Goal: Information Seeking & Learning: Learn about a topic

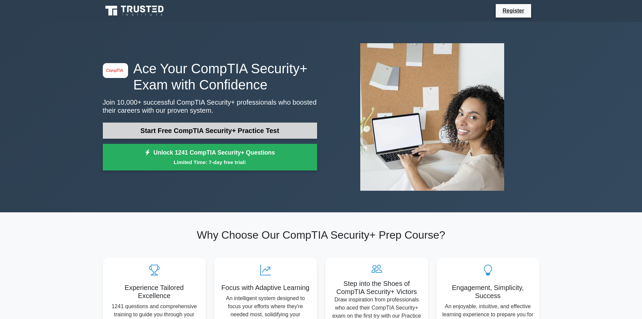
click at [227, 130] on link "Start Free CompTIA Security+ Practice Test" at bounding box center [210, 130] width 214 height 16
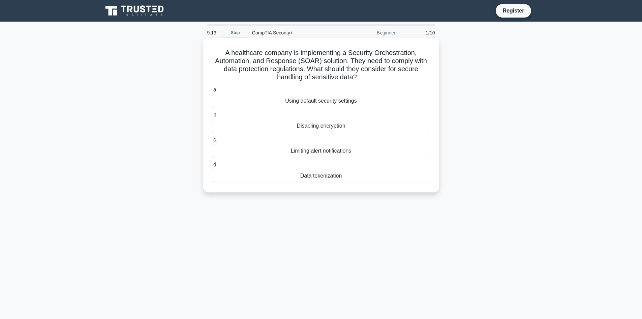
click at [330, 176] on div "Data tokenization" at bounding box center [321, 176] width 218 height 14
click at [212, 167] on input "d. Data tokenization" at bounding box center [212, 164] width 0 height 4
click at [338, 101] on div "Role-based access control (RBAC)" at bounding box center [321, 101] width 218 height 14
click at [212, 92] on input "a. Role-based access control (RBAC)" at bounding box center [212, 90] width 0 height 4
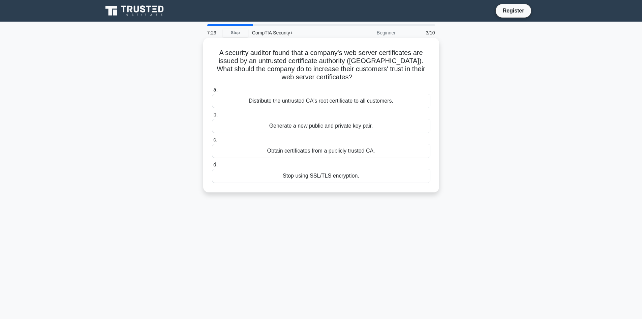
click at [334, 147] on div "Obtain certificates from a publicly trusted CA." at bounding box center [321, 151] width 218 height 14
click at [212, 142] on input "c. Obtain certificates from a publicly trusted CA." at bounding box center [212, 140] width 0 height 4
click at [346, 101] on div "Review and revise inheritance settings" at bounding box center [321, 101] width 218 height 14
click at [212, 92] on input "a. Review and revise inheritance settings" at bounding box center [212, 90] width 0 height 4
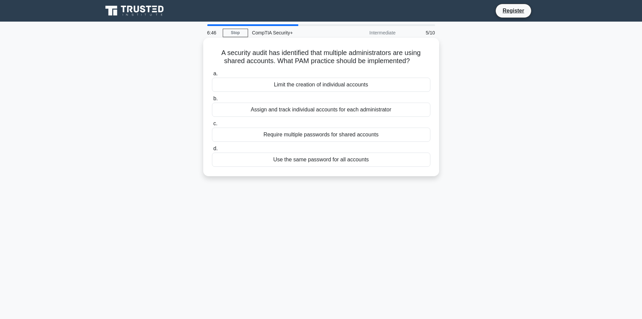
click at [312, 108] on div "Assign and track individual accounts for each administrator" at bounding box center [321, 109] width 218 height 14
click at [212, 101] on input "b. Assign and track individual accounts for each administrator" at bounding box center [212, 98] width 0 height 4
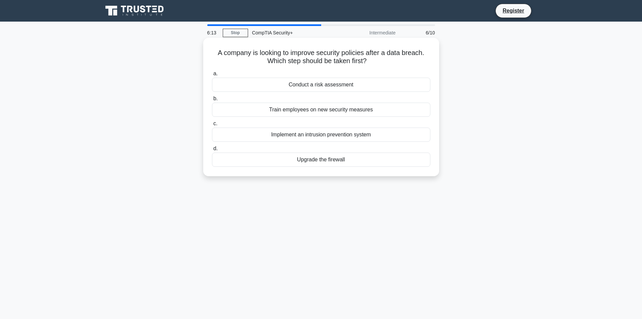
click at [332, 135] on div "Implement an intrusion prevention system" at bounding box center [321, 134] width 218 height 14
click at [212, 126] on input "c. Implement an intrusion prevention system" at bounding box center [212, 123] width 0 height 4
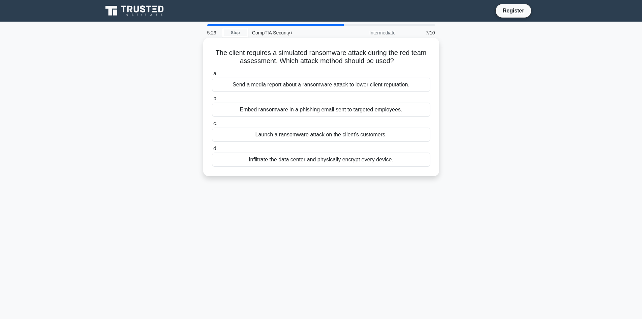
click at [304, 161] on div "Infiltrate the data center and physically encrypt every device." at bounding box center [321, 159] width 218 height 14
click at [212, 151] on input "d. Infiltrate the data center and physically encrypt every device." at bounding box center [212, 148] width 0 height 4
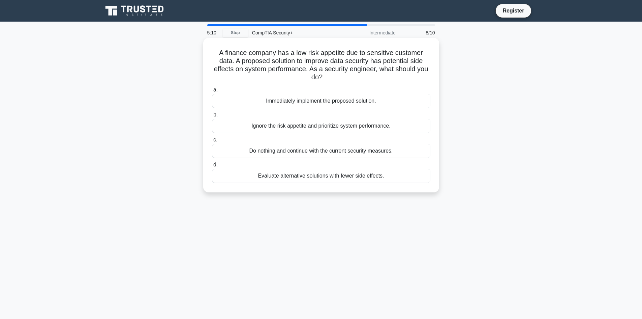
click at [328, 173] on div "Evaluate alternative solutions with fewer side effects." at bounding box center [321, 176] width 218 height 14
click at [212, 167] on input "d. Evaluate alternative solutions with fewer side effects." at bounding box center [212, 164] width 0 height 4
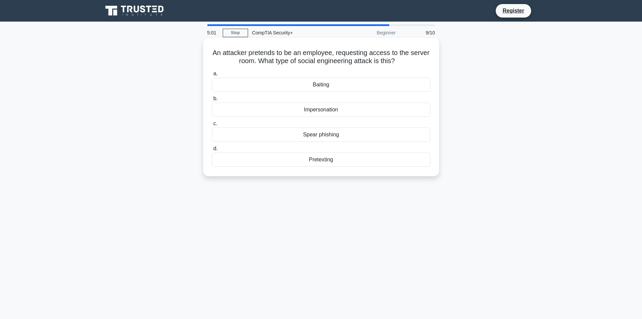
click at [332, 111] on div "Impersonation" at bounding box center [321, 109] width 218 height 14
click at [212, 101] on input "b. Impersonation" at bounding box center [212, 98] width 0 height 4
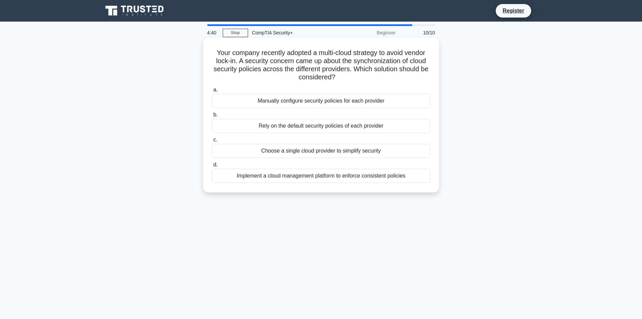
click at [372, 173] on div "Implement a cloud management platform to enforce consistent policies" at bounding box center [321, 176] width 218 height 14
click at [212, 167] on input "d. Implement a cloud management platform to enforce consistent policies" at bounding box center [212, 164] width 0 height 4
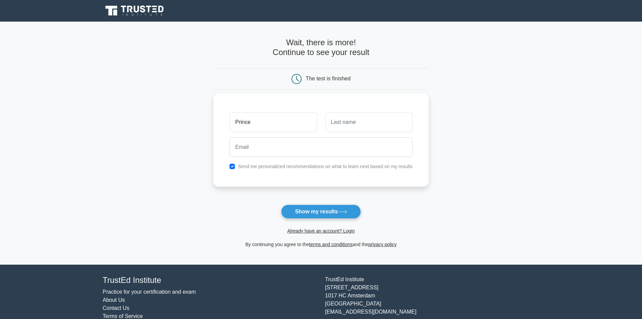
type input "Prince"
click at [382, 124] on input "text" at bounding box center [368, 122] width 87 height 20
type input "Merto"
click at [346, 142] on input "email" at bounding box center [321, 147] width 183 height 20
type input "[EMAIL_ADDRESS][DOMAIN_NAME]"
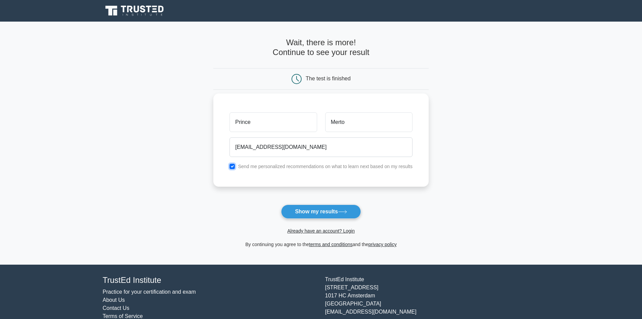
click at [233, 167] on input "checkbox" at bounding box center [232, 165] width 5 height 5
checkbox input "false"
click at [319, 207] on button "Show my results" at bounding box center [321, 211] width 80 height 14
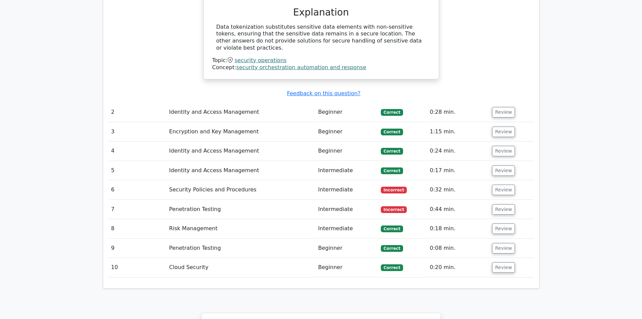
scroll to position [707, 0]
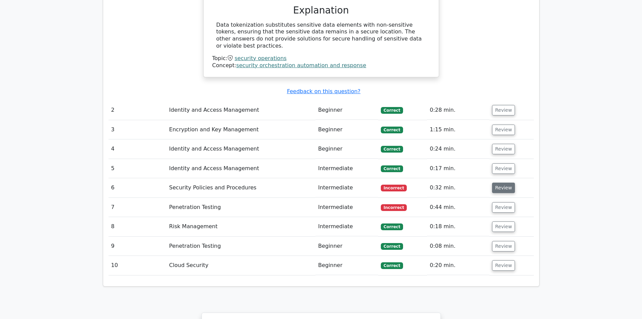
click at [498, 182] on button "Review" at bounding box center [503, 187] width 23 height 10
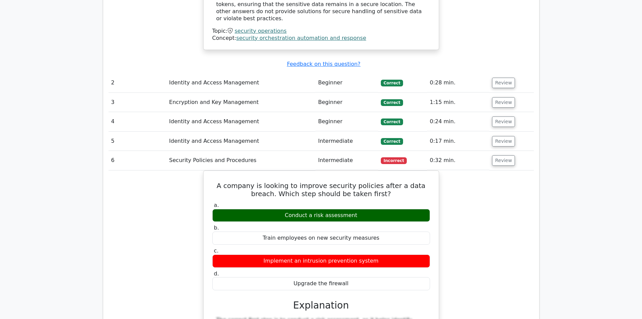
scroll to position [791, 0]
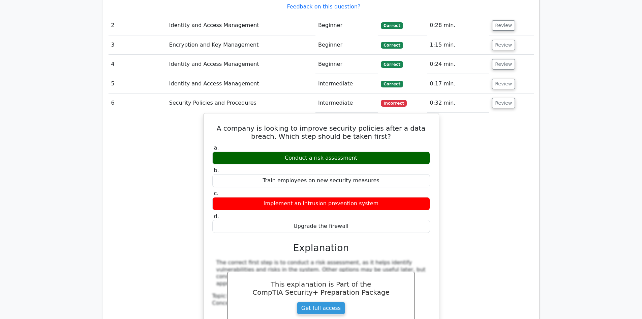
click at [487, 93] on td "0:32 min." at bounding box center [458, 102] width 62 height 19
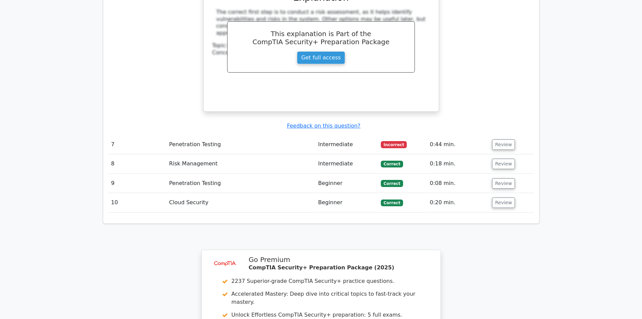
scroll to position [1042, 0]
click at [504, 139] on button "Review" at bounding box center [503, 144] width 23 height 10
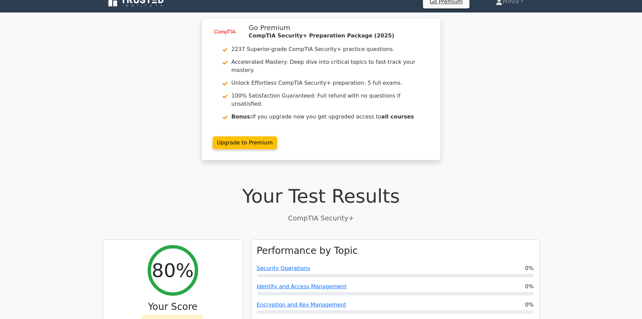
scroll to position [0, 0]
